Goal: Book appointment/travel/reservation

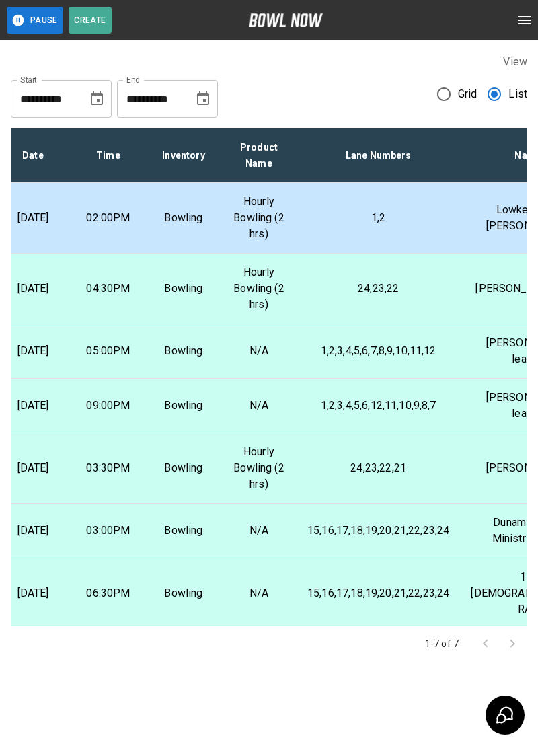
scroll to position [0, 186]
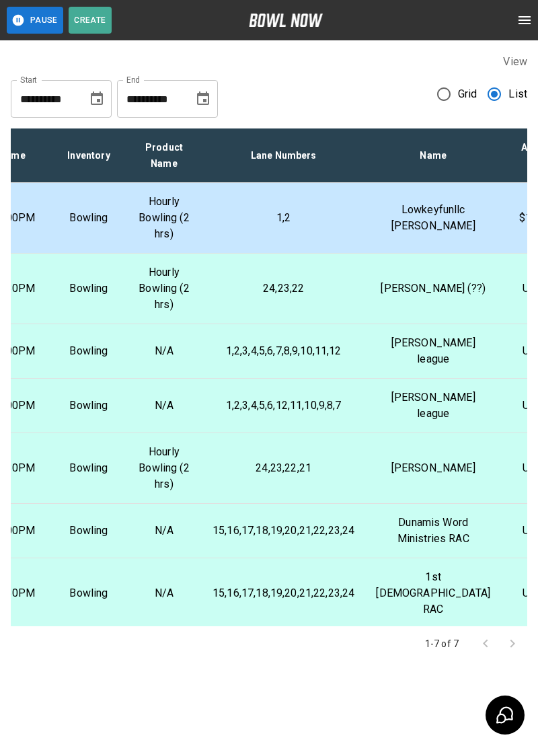
click at [284, 212] on p "1,2" at bounding box center [283, 218] width 142 height 16
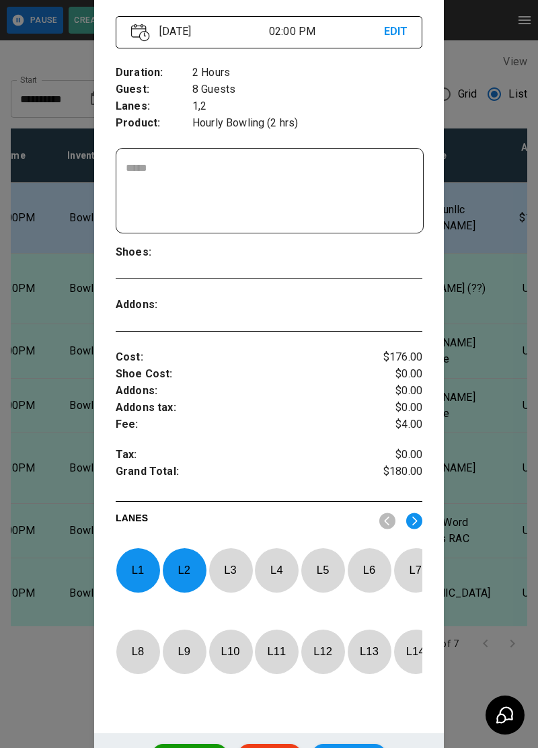
scroll to position [250, 0]
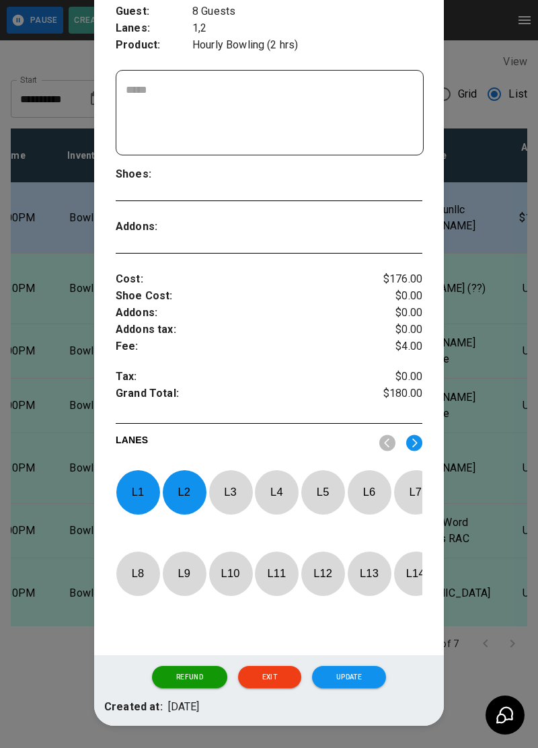
click at [269, 689] on button "Exit" at bounding box center [269, 677] width 63 height 23
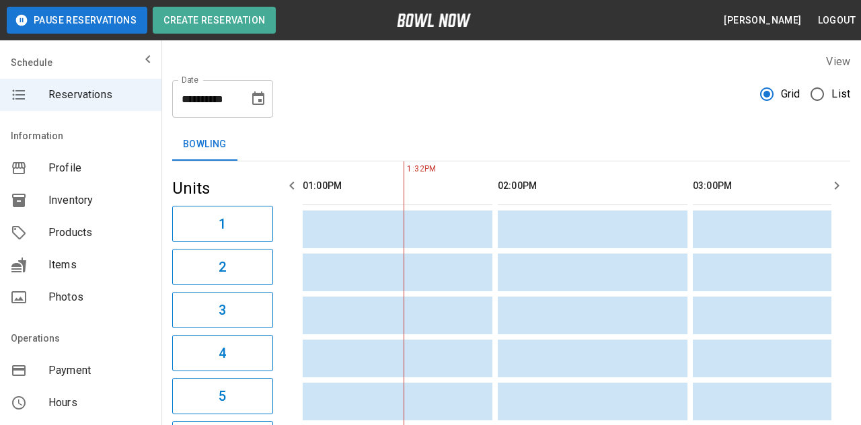
click at [537, 137] on div "Bowling" at bounding box center [511, 144] width 678 height 32
